Goal: Task Accomplishment & Management: Use online tool/utility

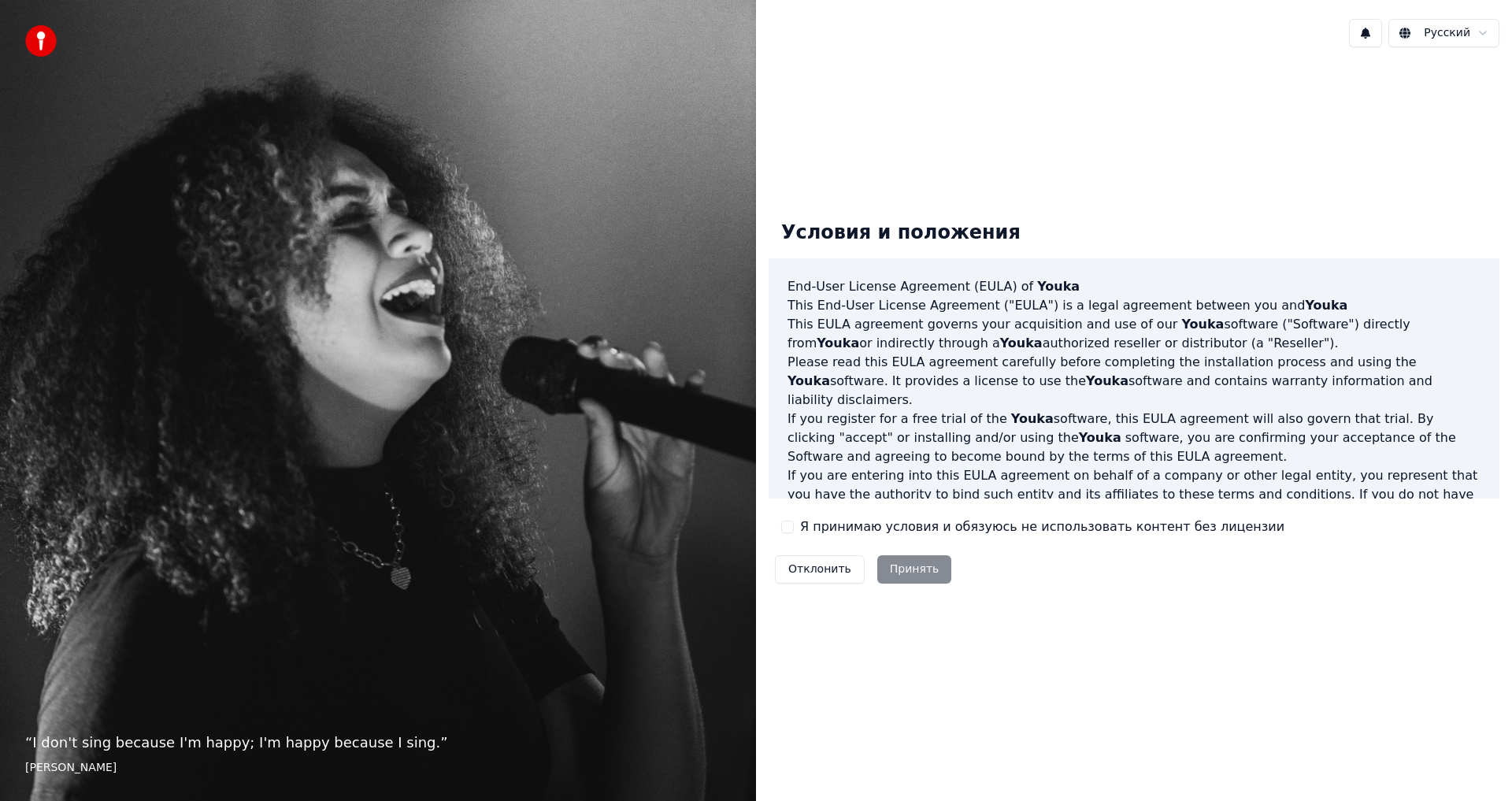
click at [1057, 122] on div "Условия и положения End-User License Agreement ([PERSON_NAME]) of Youka This En…" at bounding box center [1133, 399] width 756 height 678
click at [787, 527] on button "Я принимаю условия и обязуюсь не использовать контент без лицензии" at bounding box center [787, 527] width 12 height 12
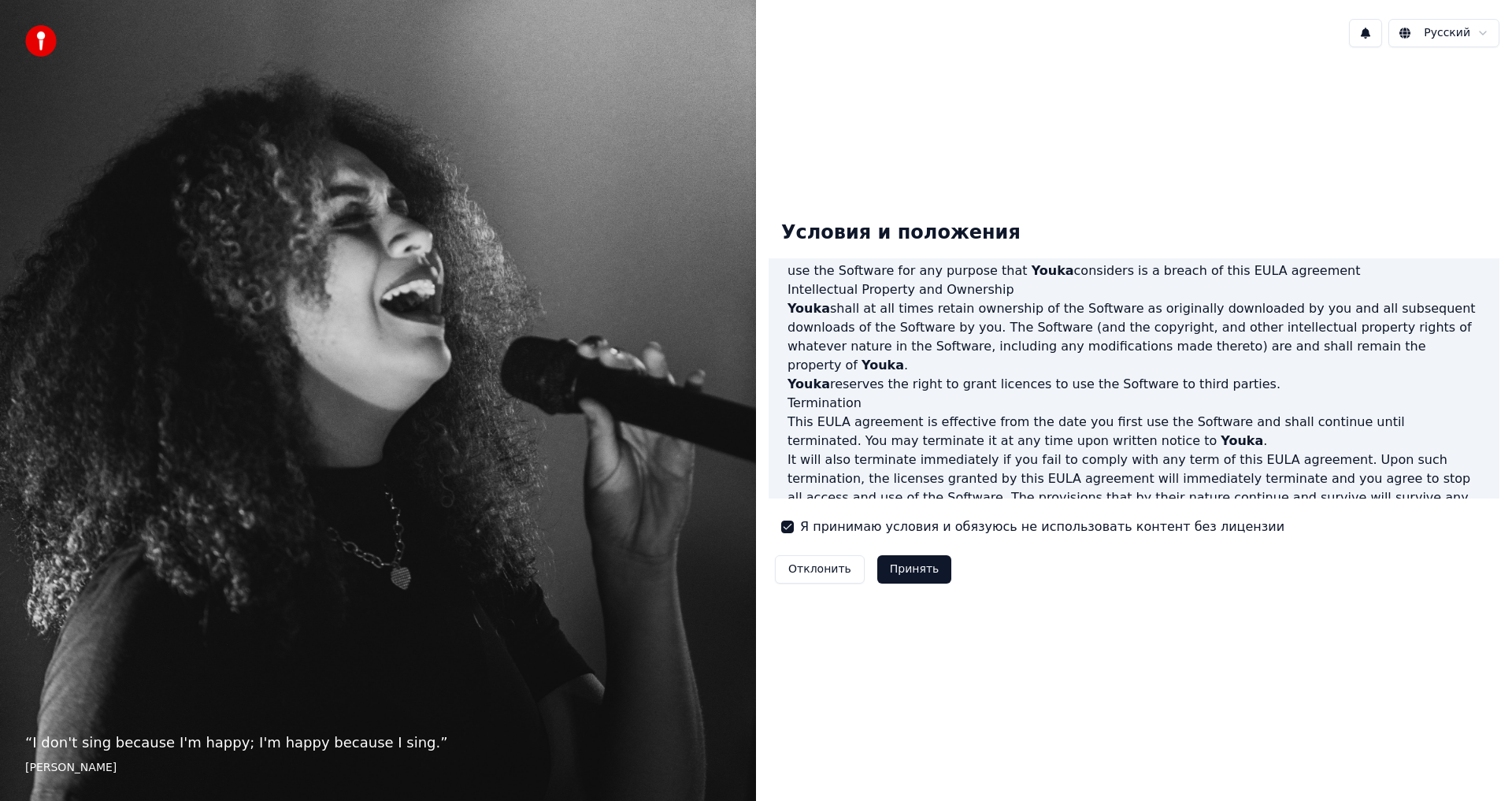
scroll to position [629, 0]
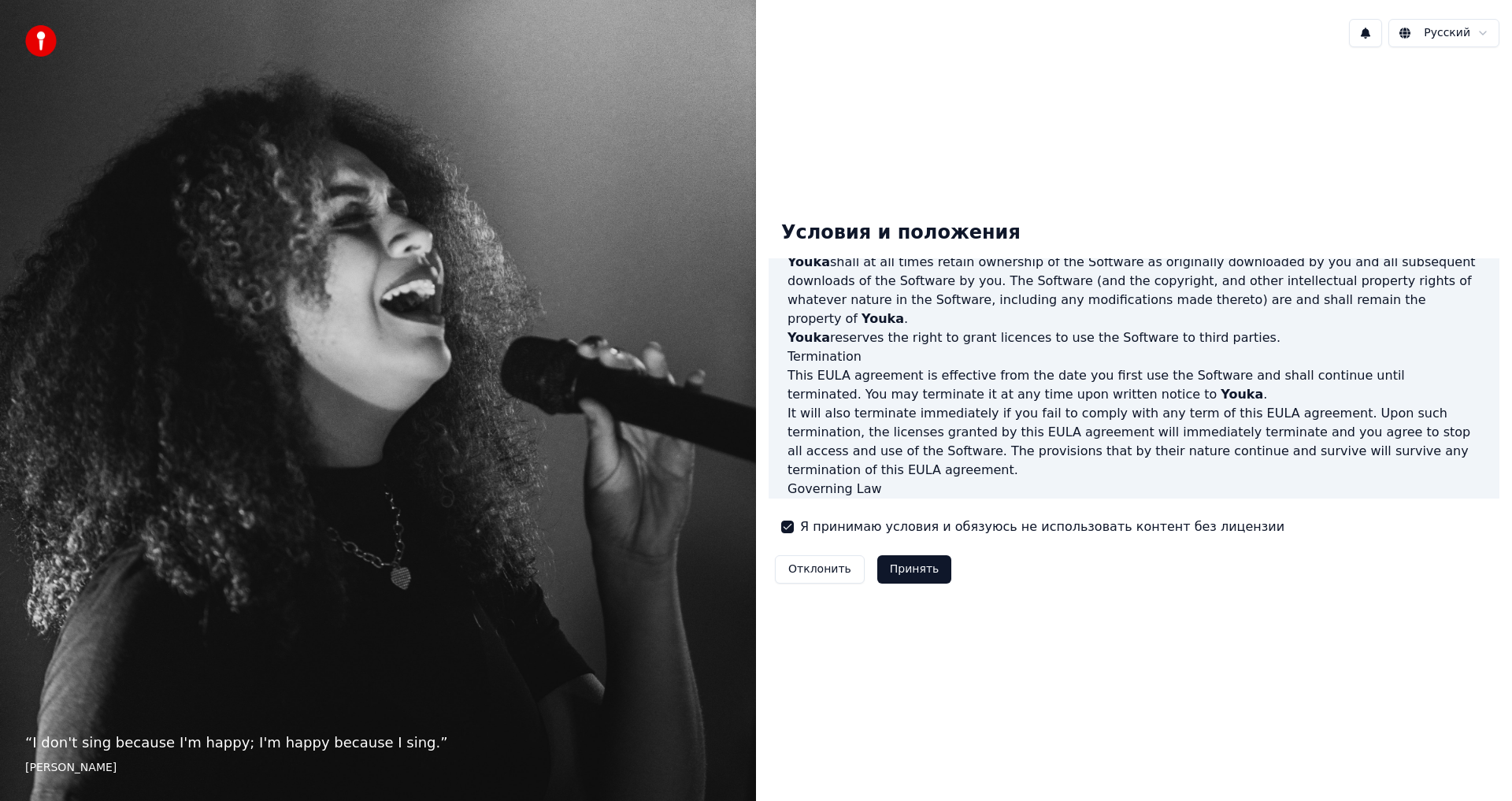
click at [905, 566] on button "Принять" at bounding box center [915, 569] width 75 height 28
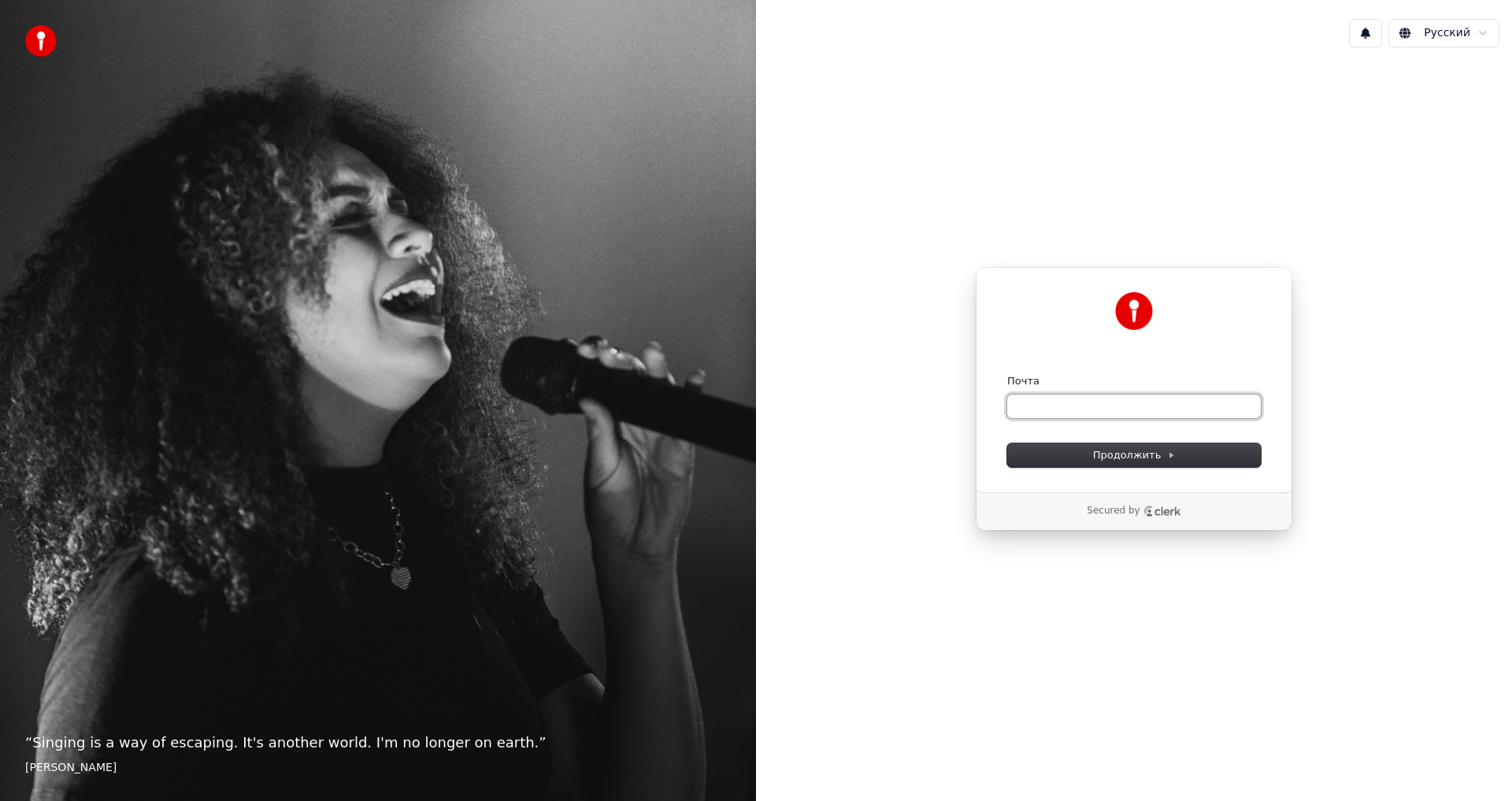
click at [1138, 400] on input "Почта" at bounding box center [1134, 406] width 253 height 24
type input "**********"
click at [1093, 460] on button "Продолжить" at bounding box center [1134, 454] width 253 height 24
type input "**********"
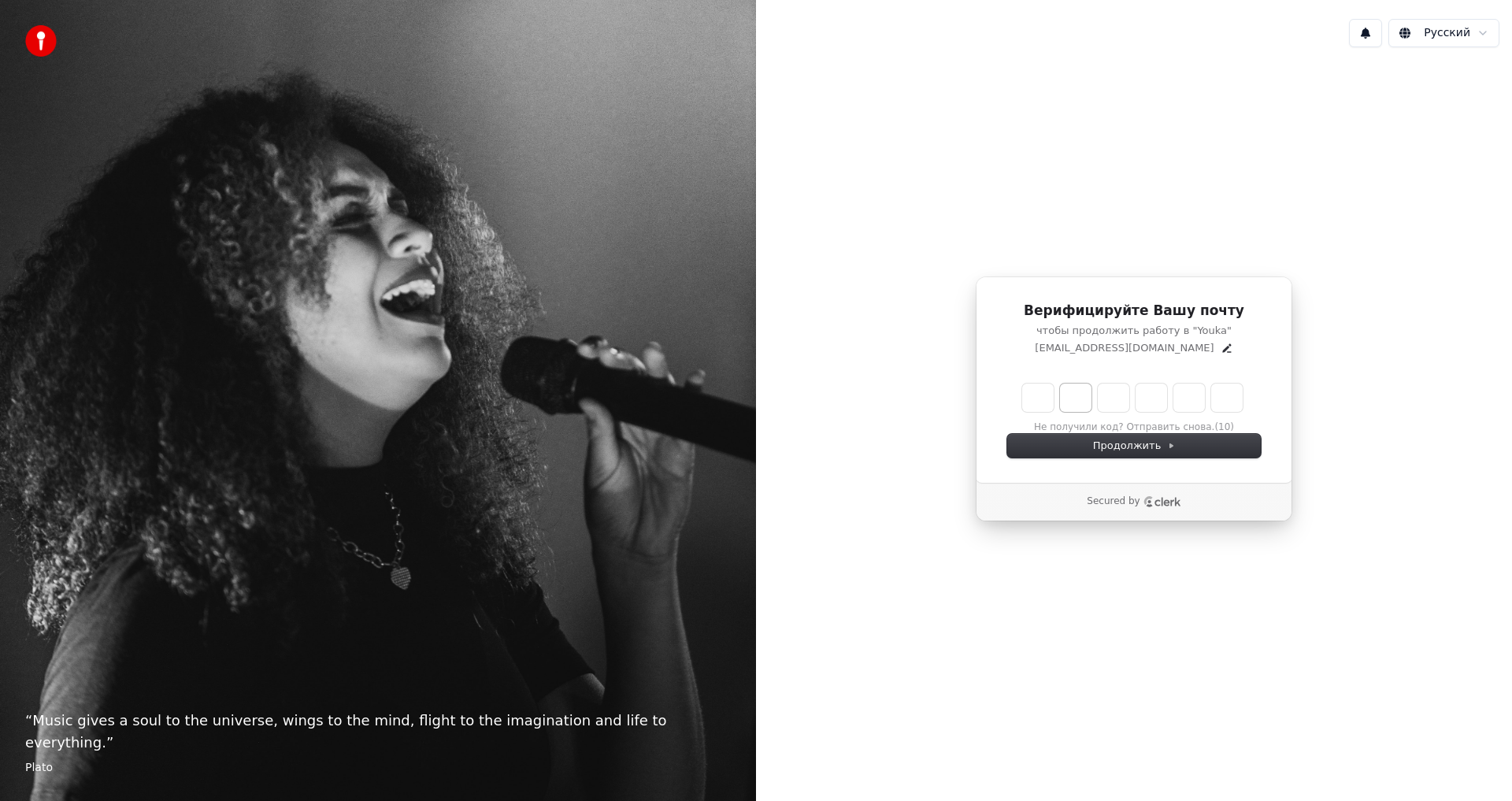
type input "******"
type input "*"
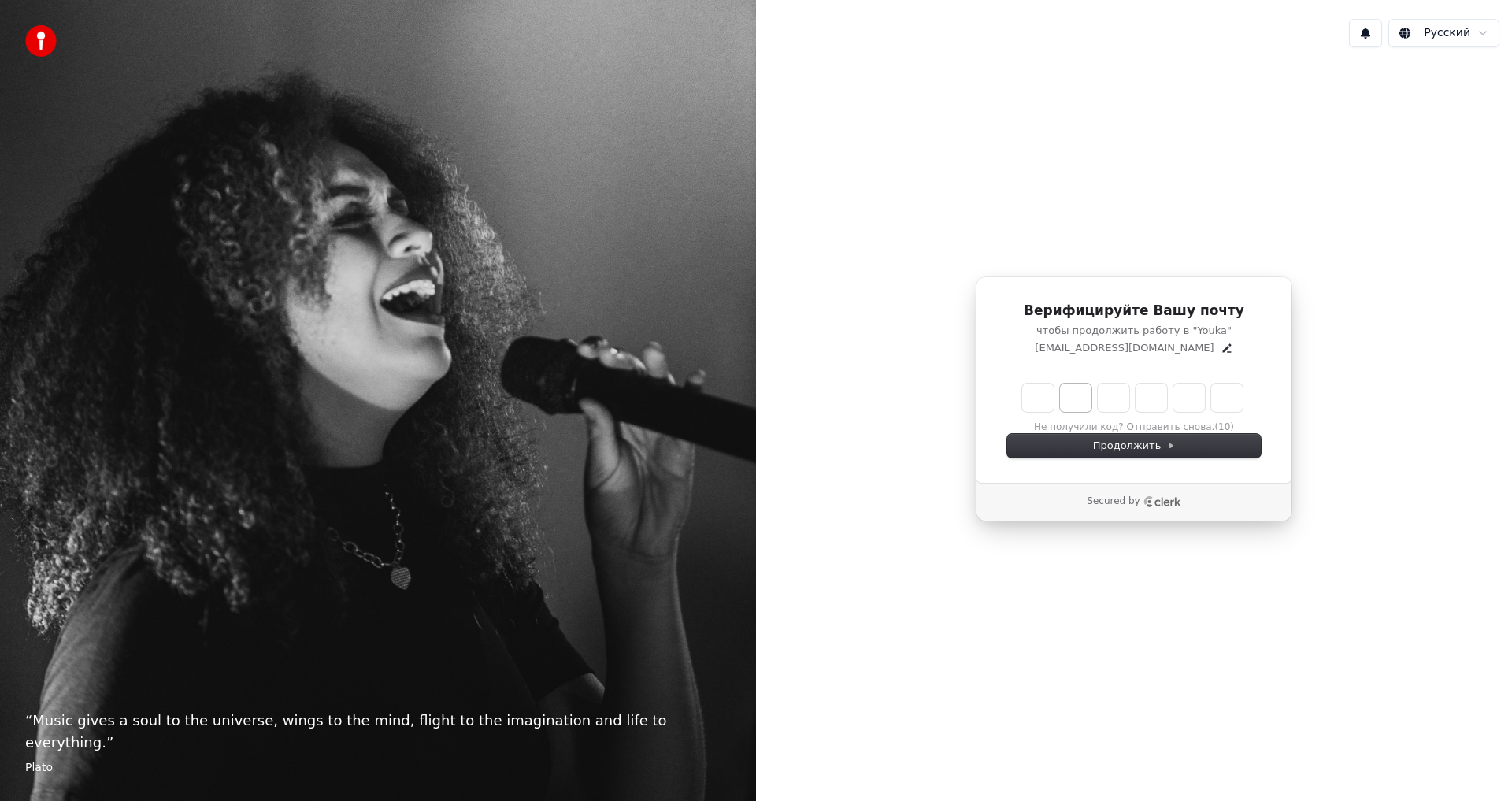
type input "*"
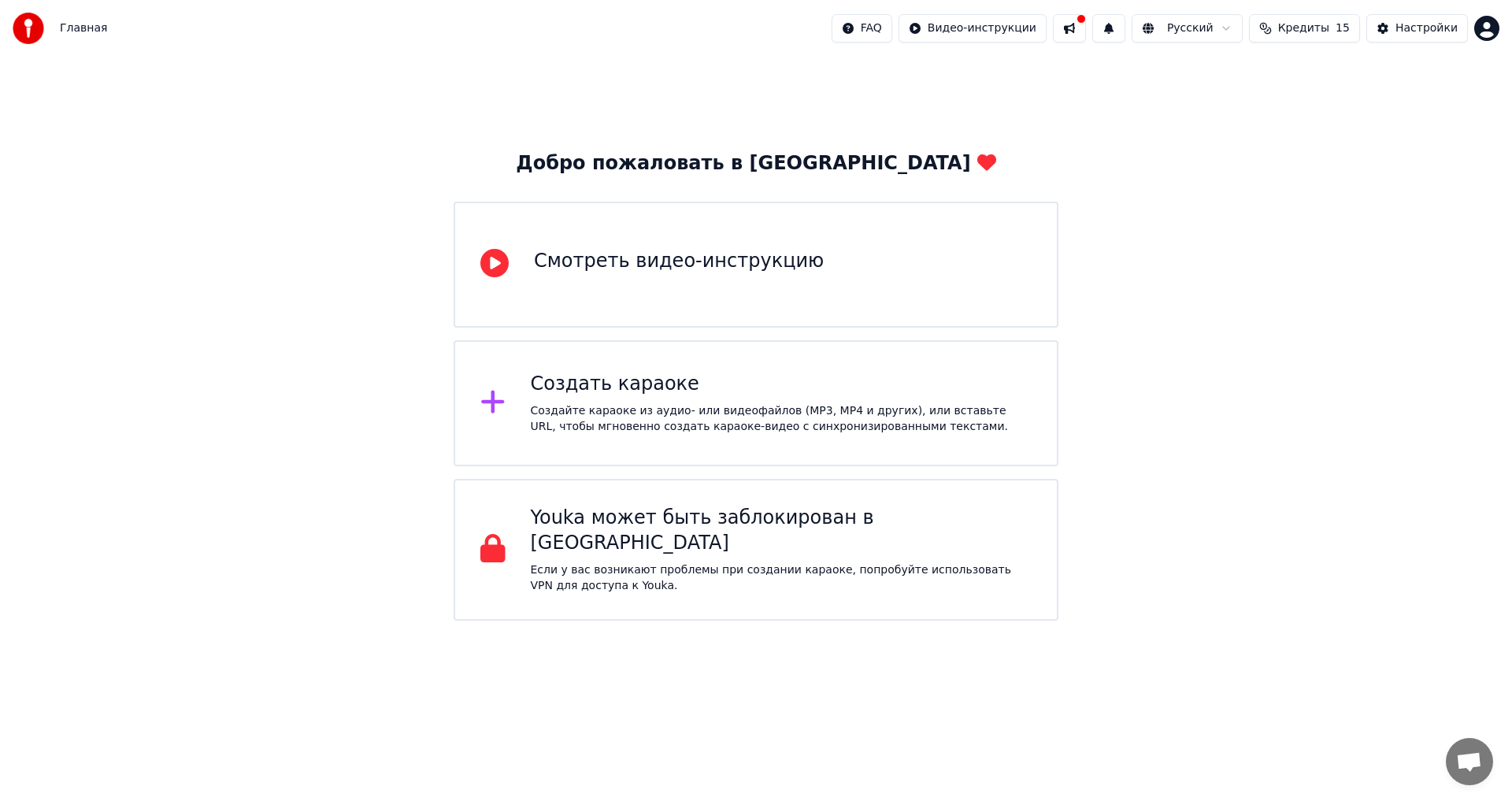
click at [1284, 31] on button "Кредиты 15" at bounding box center [1304, 28] width 111 height 28
click at [997, 107] on div "Добро пожаловать в Youka Смотреть видео-инструкцию Создать караоке Создайте кар…" at bounding box center [756, 338] width 1512 height 563
click at [1440, 34] on div "Настройки" at bounding box center [1426, 28] width 62 height 16
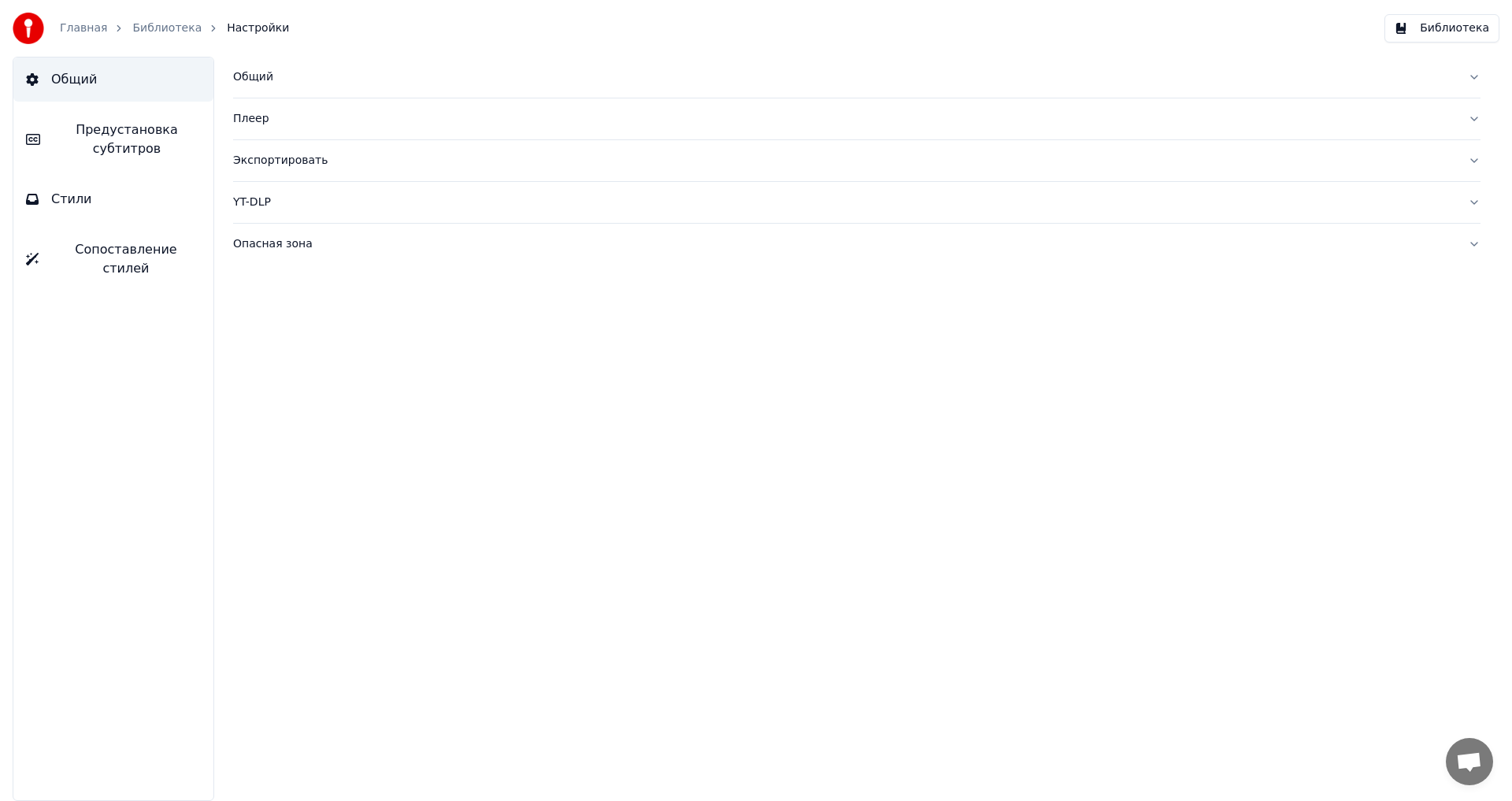
click at [116, 79] on button "Общий" at bounding box center [113, 79] width 200 height 44
click at [78, 25] on link "Главная" at bounding box center [84, 28] width 47 height 16
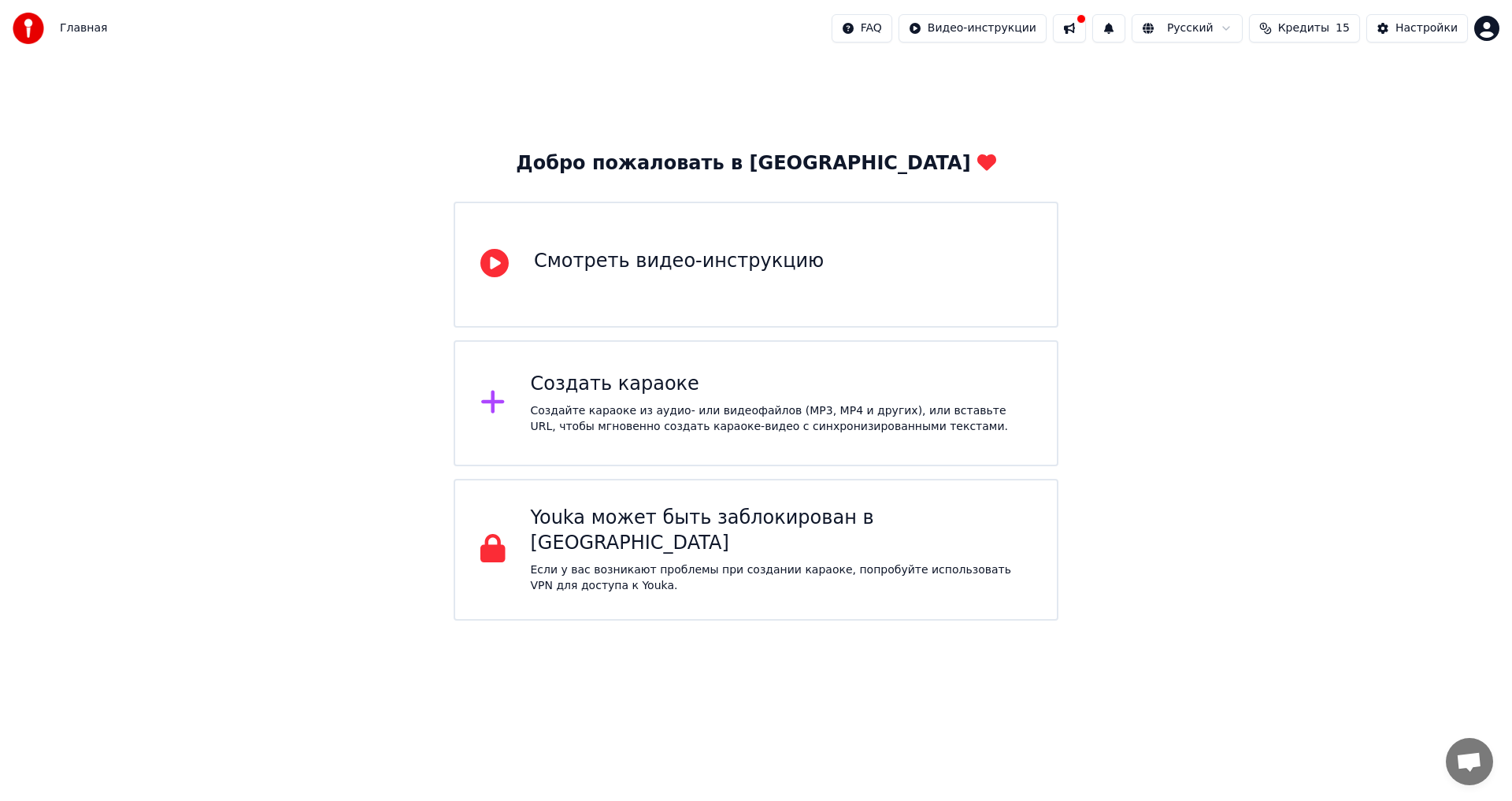
click at [1300, 39] on button "Кредиты 15" at bounding box center [1304, 28] width 111 height 28
click at [1327, 302] on div "Добро пожаловать в Youka Смотреть видео-инструкцию Создать караоке Создайте кар…" at bounding box center [756, 338] width 1512 height 563
click at [796, 85] on div "Добро пожаловать в Youka Смотреть видео-инструкцию Создать караоке Создайте кар…" at bounding box center [756, 338] width 1512 height 563
click at [1296, 28] on span "Кредиты" at bounding box center [1303, 28] width 52 height 16
click at [1140, 196] on div "Добро пожаловать в Youka Смотреть видео-инструкцию Создать караоке Создайте кар…" at bounding box center [756, 338] width 1512 height 563
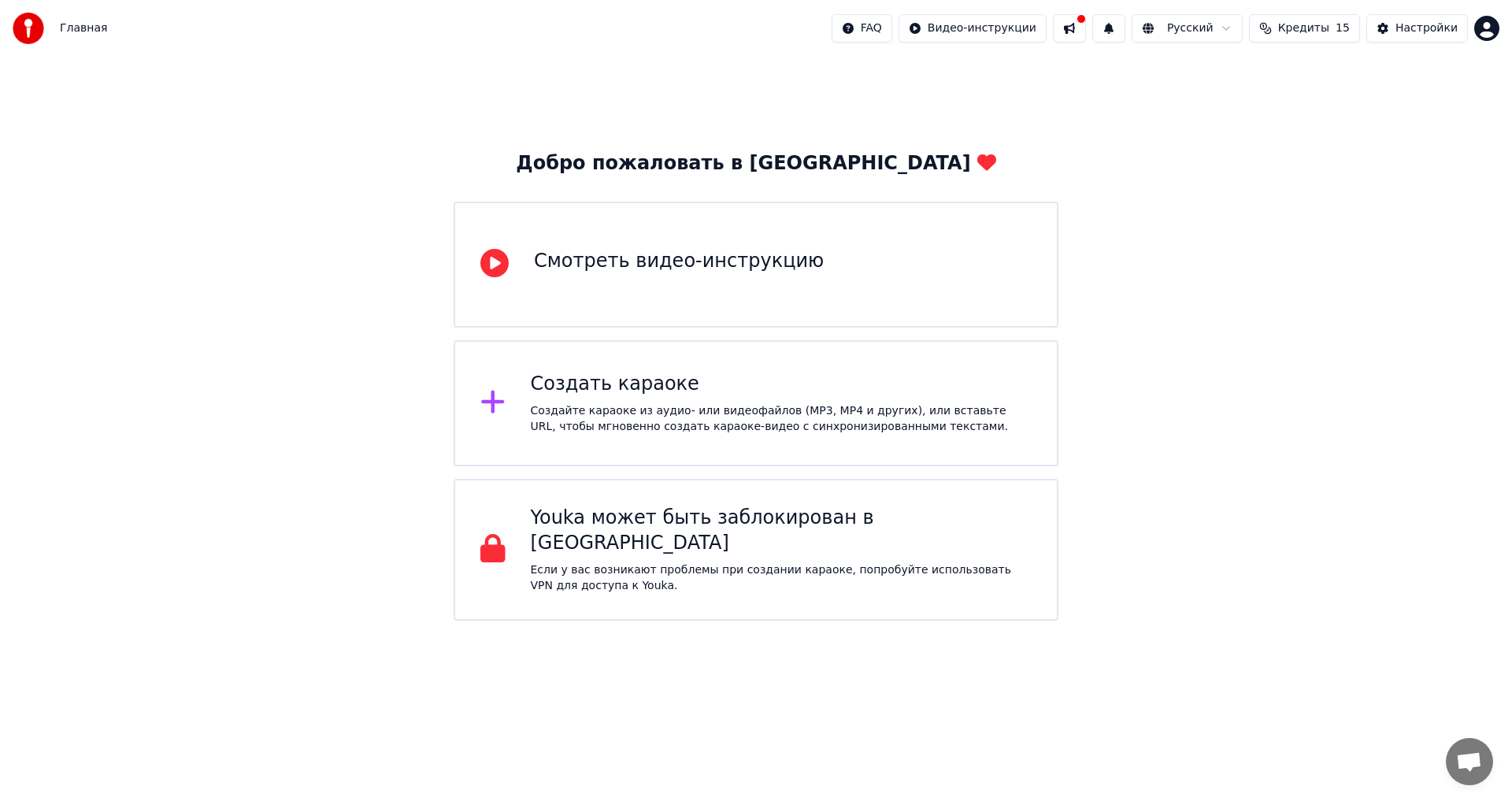
click at [1086, 28] on button at bounding box center [1069, 28] width 33 height 28
drag, startPoint x: 1015, startPoint y: 92, endPoint x: 1026, endPoint y: 90, distance: 11.2
click at [1017, 93] on div "Добро пожаловать в Youka Смотреть видео-инструкцию Создать караоке Создайте кар…" at bounding box center [756, 338] width 1512 height 563
click at [1245, 33] on html "Главная FAQ Видео-инструкции Русский Кредиты 15 Настройки Добро пожаловать в Yo…" at bounding box center [756, 310] width 1512 height 620
click at [1406, 324] on html "Главная FAQ Видео-инструкции Русский Кредиты 15 Настройки Добро пожаловать в Yo…" at bounding box center [756, 310] width 1512 height 620
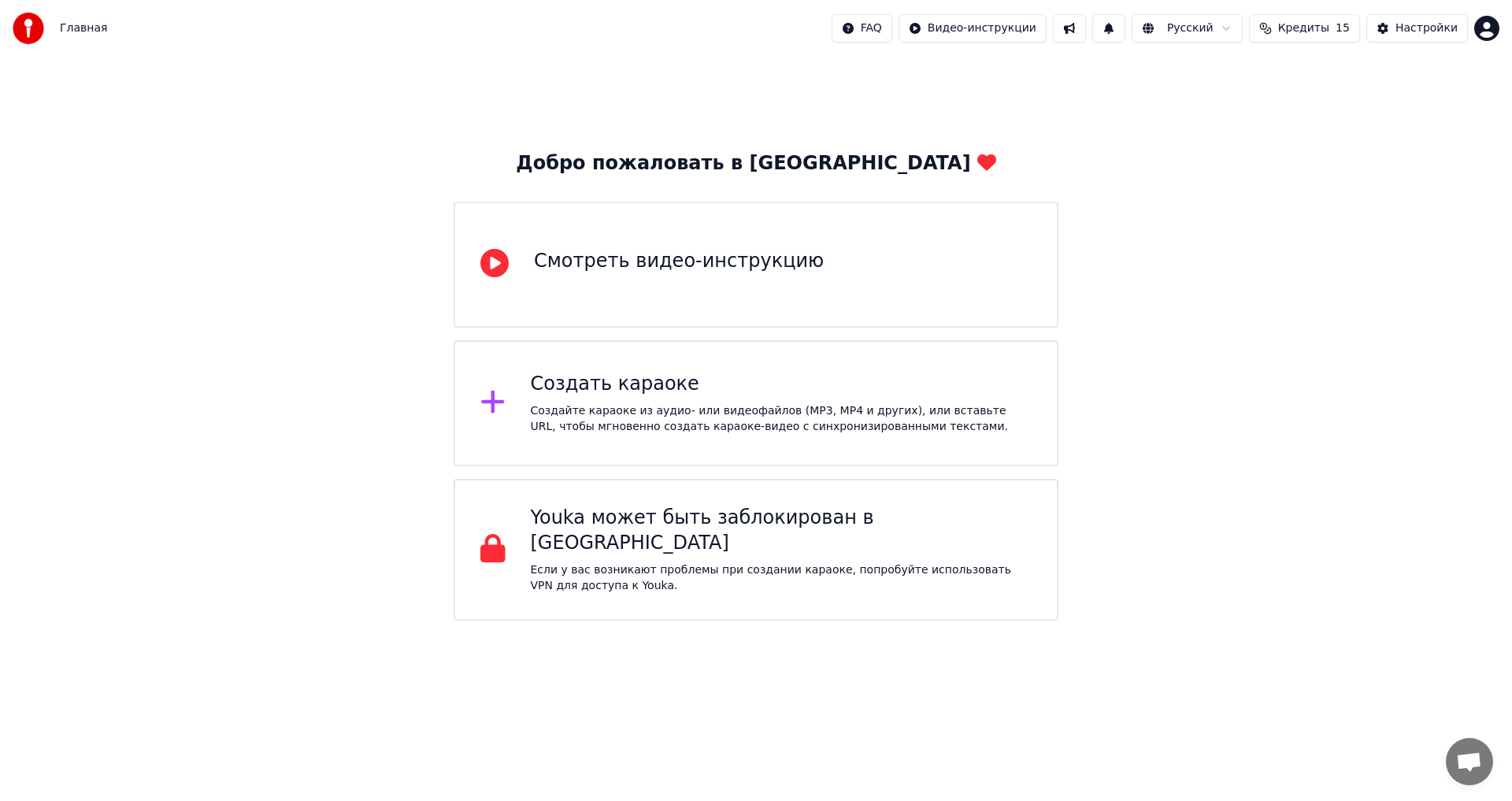
click at [664, 383] on div "Создать караоке" at bounding box center [781, 383] width 501 height 25
